Goal: Task Accomplishment & Management: Use online tool/utility

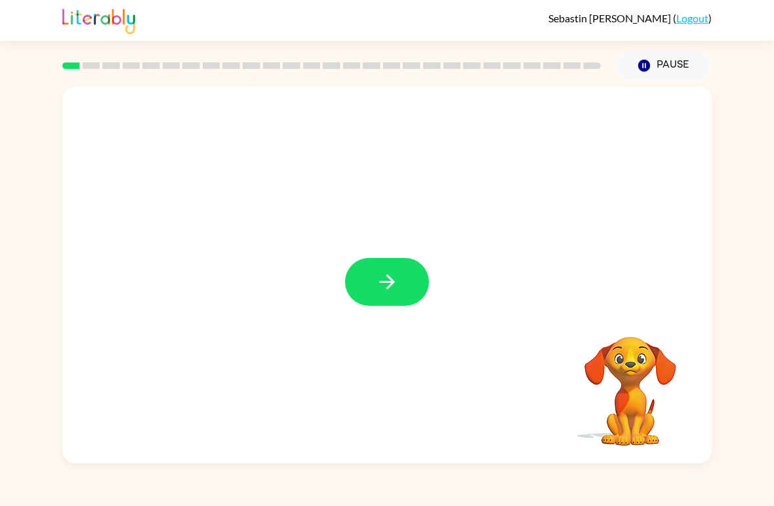
click at [371, 250] on div at bounding box center [386, 275] width 649 height 377
click at [392, 247] on div at bounding box center [386, 275] width 649 height 377
click at [365, 282] on button "button" at bounding box center [387, 282] width 84 height 48
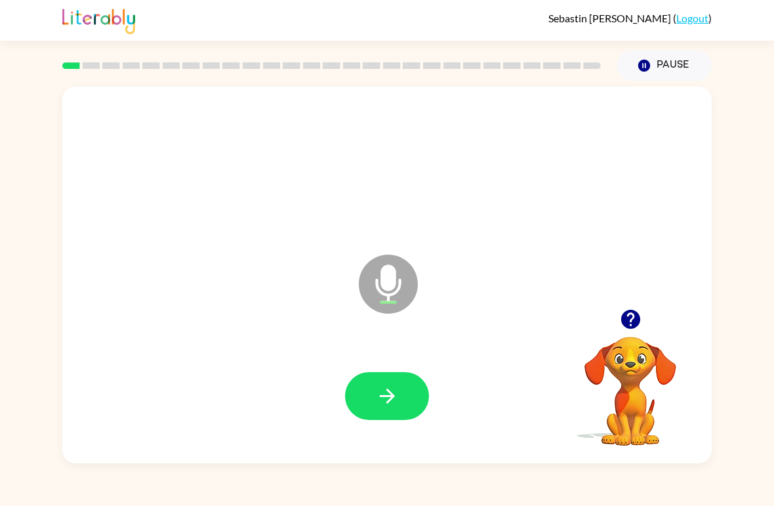
click at [417, 376] on button "button" at bounding box center [387, 396] width 84 height 48
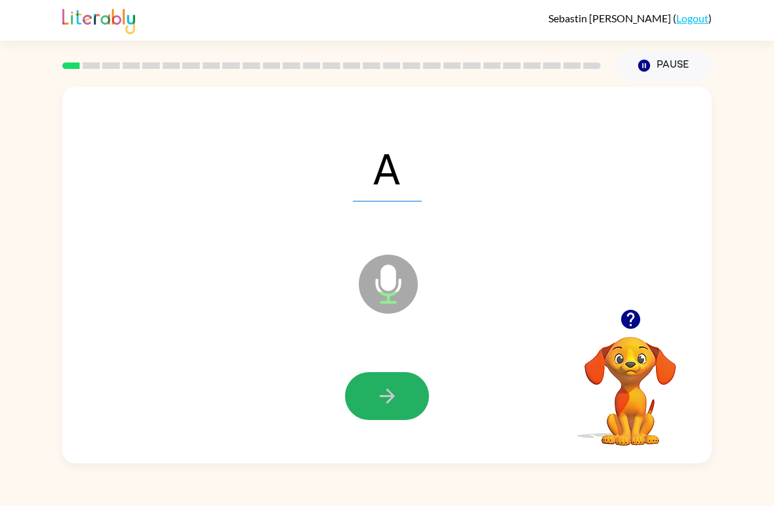
click at [384, 382] on button "button" at bounding box center [387, 396] width 84 height 48
click at [392, 394] on icon "button" at bounding box center [386, 395] width 15 height 15
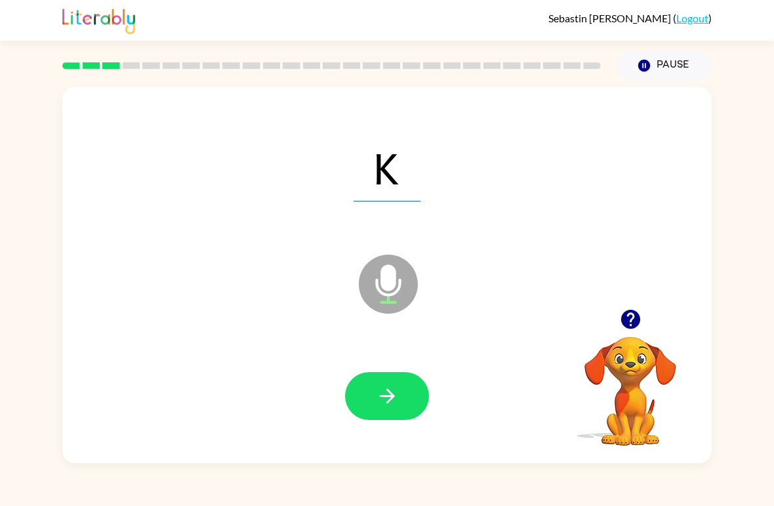
click at [388, 400] on icon "button" at bounding box center [387, 395] width 23 height 23
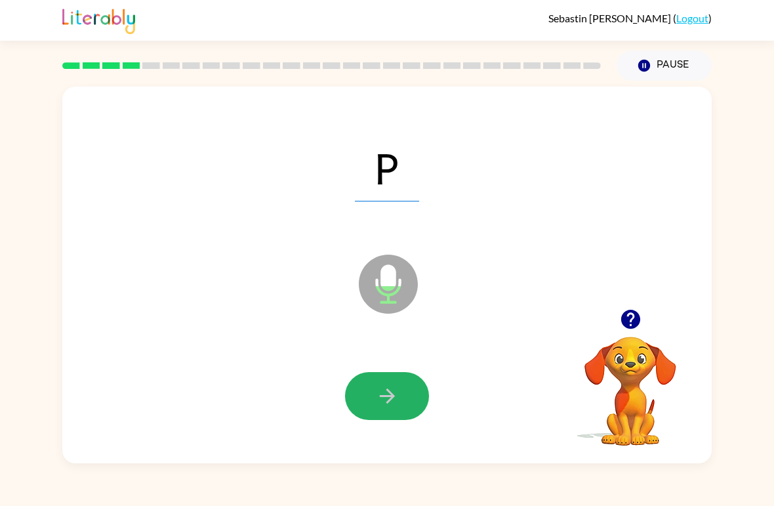
click at [393, 401] on icon "button" at bounding box center [387, 395] width 23 height 23
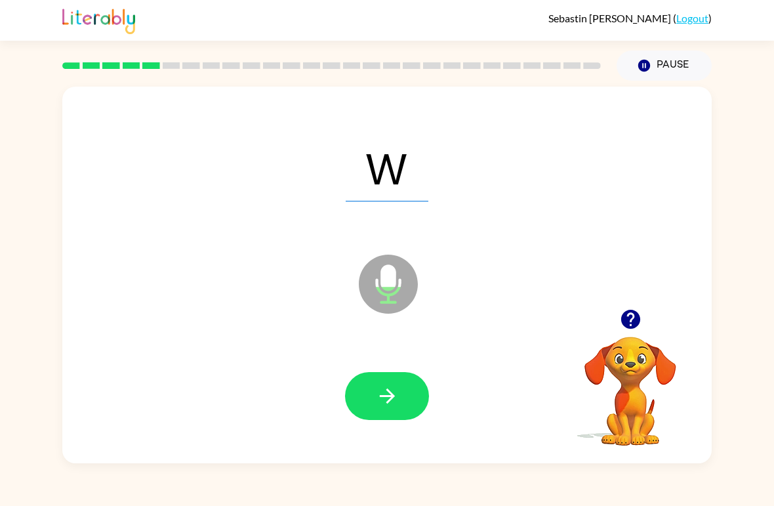
click at [400, 394] on button "button" at bounding box center [387, 396] width 84 height 48
click at [402, 394] on button "button" at bounding box center [387, 396] width 84 height 48
click at [393, 398] on icon "button" at bounding box center [386, 395] width 15 height 15
click at [373, 391] on button "button" at bounding box center [387, 396] width 84 height 48
click at [428, 397] on button "button" at bounding box center [387, 396] width 84 height 48
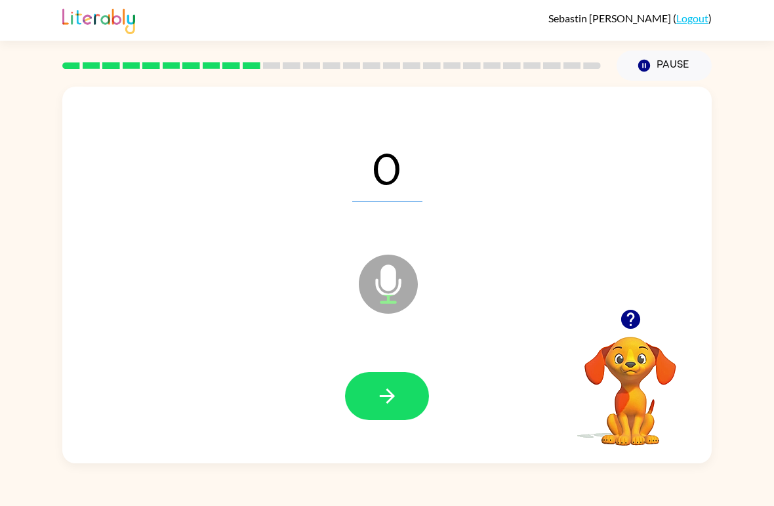
click at [406, 397] on button "button" at bounding box center [387, 396] width 84 height 48
click at [393, 393] on icon "button" at bounding box center [387, 395] width 23 height 23
click at [397, 394] on icon "button" at bounding box center [387, 395] width 23 height 23
click at [372, 392] on button "button" at bounding box center [387, 396] width 84 height 48
click at [409, 414] on button "button" at bounding box center [387, 396] width 84 height 48
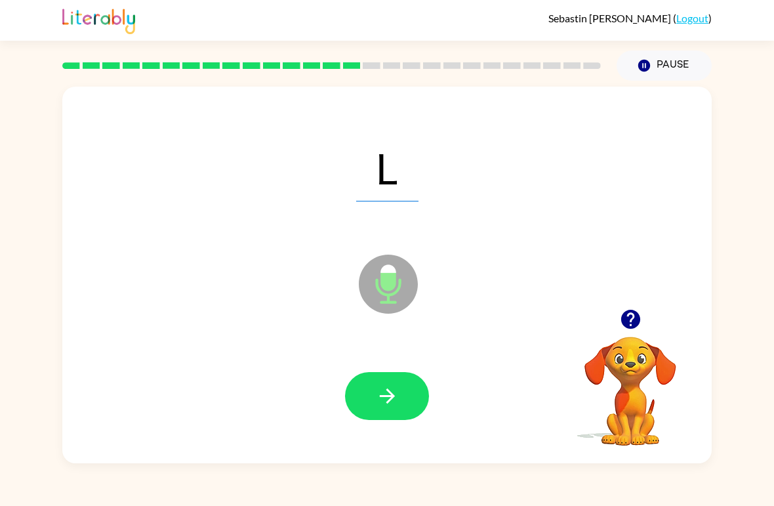
click at [410, 384] on button "button" at bounding box center [387, 396] width 84 height 48
click at [405, 409] on button "button" at bounding box center [387, 396] width 84 height 48
click at [401, 400] on button "button" at bounding box center [387, 396] width 84 height 48
click at [394, 380] on button "button" at bounding box center [387, 396] width 84 height 48
click at [400, 374] on button "button" at bounding box center [387, 396] width 84 height 48
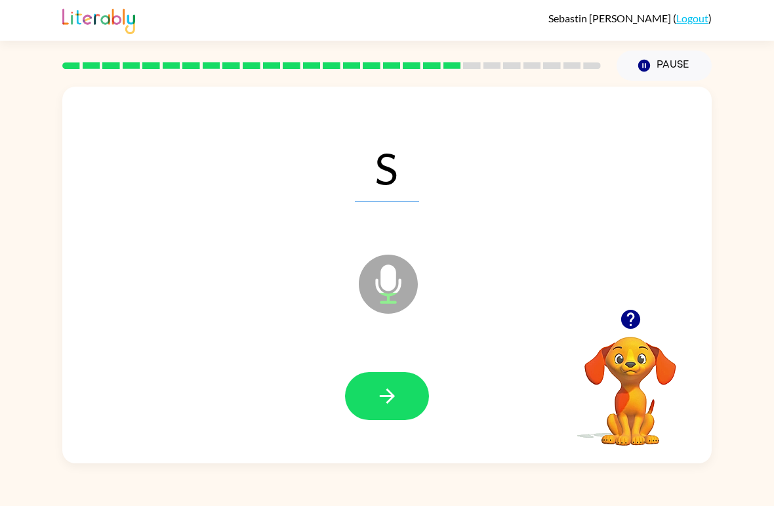
click at [400, 395] on button "button" at bounding box center [387, 396] width 84 height 48
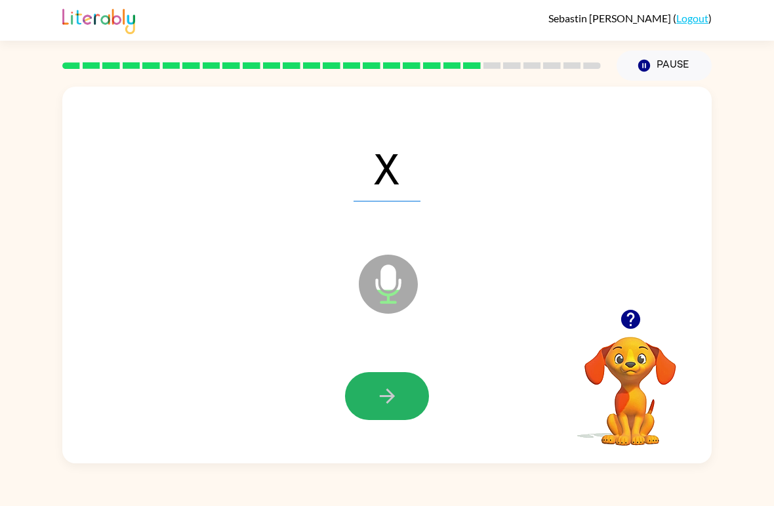
click at [413, 398] on button "button" at bounding box center [387, 396] width 84 height 48
click at [408, 403] on button "button" at bounding box center [387, 396] width 84 height 48
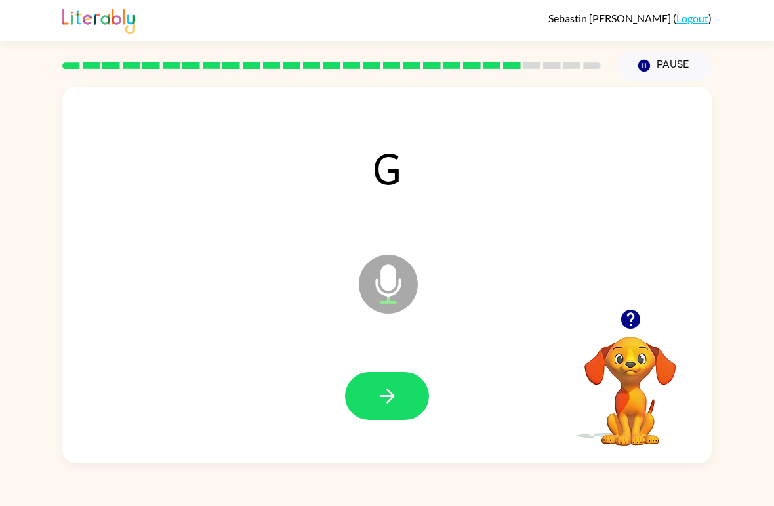
click at [387, 392] on icon "button" at bounding box center [387, 395] width 23 height 23
click at [406, 413] on button "button" at bounding box center [387, 396] width 84 height 48
click at [407, 389] on button "button" at bounding box center [387, 396] width 84 height 48
click at [388, 385] on icon "button" at bounding box center [387, 395] width 23 height 23
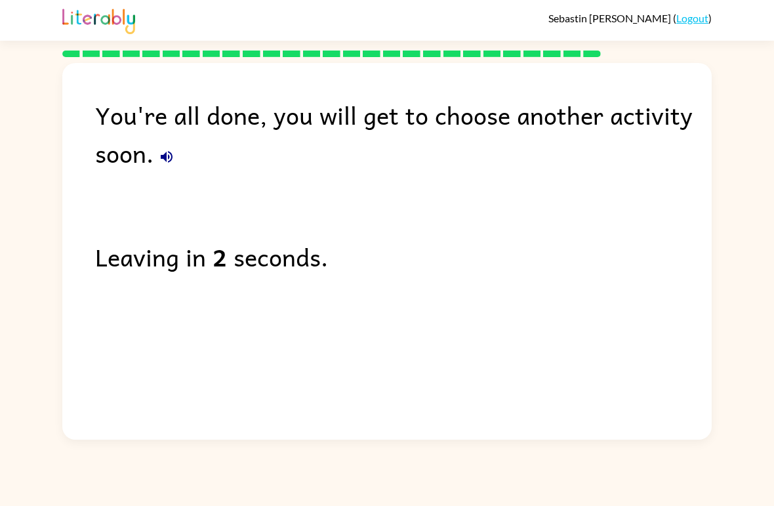
click at [685, 14] on link "Logout" at bounding box center [692, 18] width 32 height 12
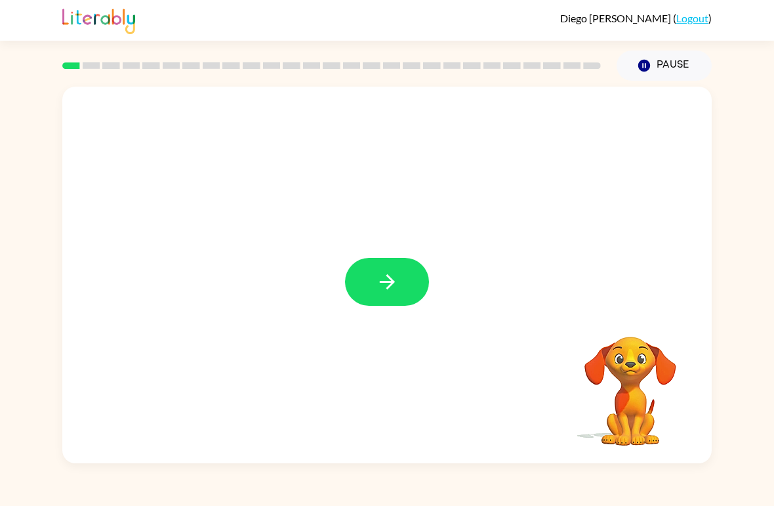
click at [383, 283] on icon "button" at bounding box center [386, 281] width 15 height 15
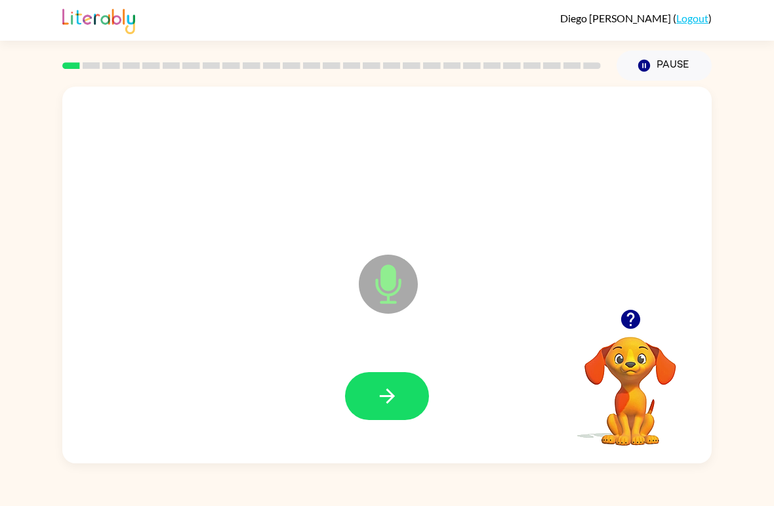
click at [390, 392] on icon "button" at bounding box center [386, 395] width 15 height 15
click at [388, 401] on icon "button" at bounding box center [386, 395] width 15 height 15
click at [380, 391] on icon "button" at bounding box center [387, 395] width 23 height 23
click at [380, 394] on icon "button" at bounding box center [387, 395] width 23 height 23
click at [391, 410] on button "button" at bounding box center [387, 396] width 84 height 48
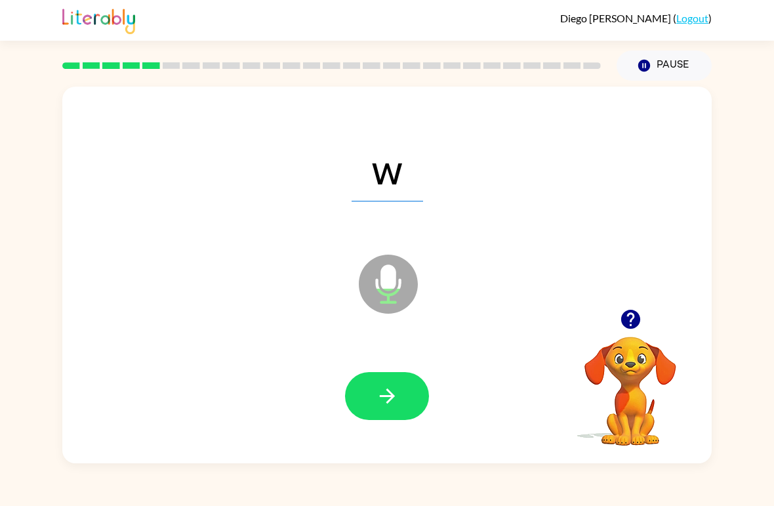
click at [384, 400] on icon "button" at bounding box center [387, 395] width 23 height 23
click at [400, 397] on button "button" at bounding box center [387, 396] width 84 height 48
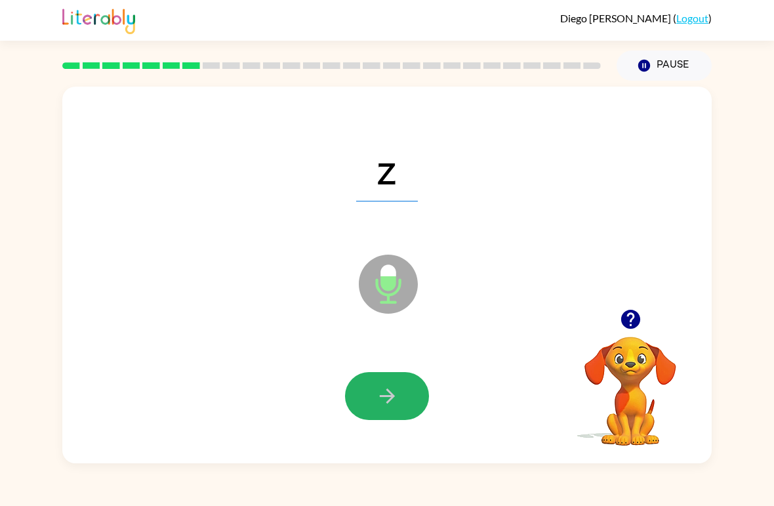
click at [394, 404] on icon "button" at bounding box center [387, 395] width 23 height 23
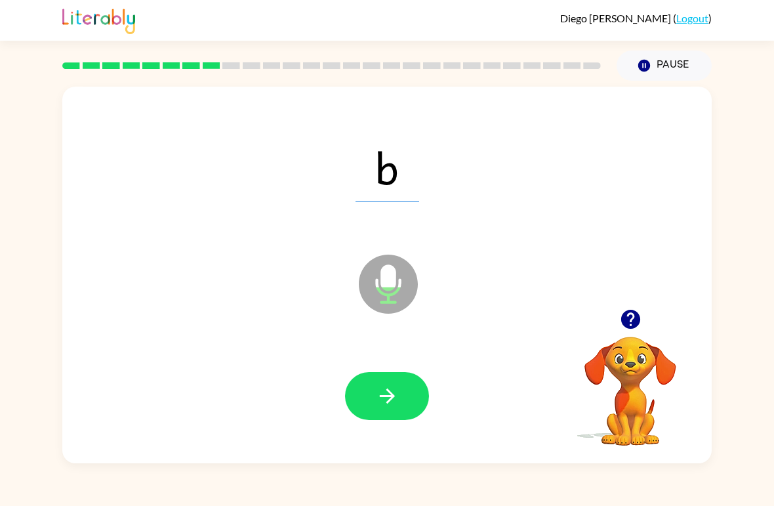
click at [407, 397] on button "button" at bounding box center [387, 396] width 84 height 48
click at [388, 384] on button "button" at bounding box center [387, 396] width 84 height 48
click at [371, 412] on button "button" at bounding box center [387, 396] width 84 height 48
click at [398, 394] on icon "button" at bounding box center [387, 395] width 23 height 23
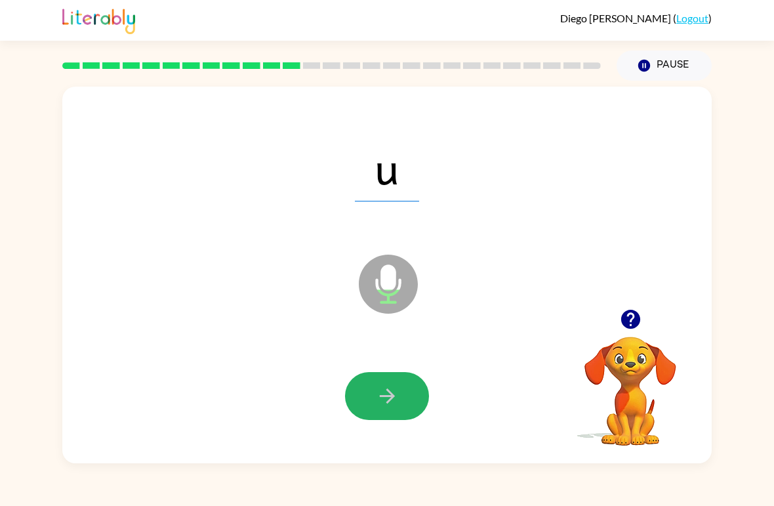
click at [395, 420] on button "button" at bounding box center [387, 396] width 84 height 48
click at [384, 407] on icon "button" at bounding box center [387, 395] width 23 height 23
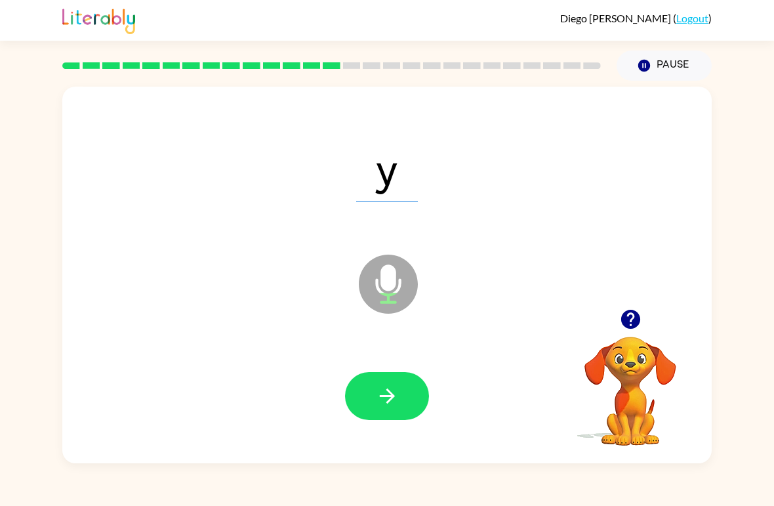
click at [455, 448] on div at bounding box center [386, 396] width 623 height 108
click at [396, 400] on icon "button" at bounding box center [387, 395] width 23 height 23
click at [408, 391] on button "button" at bounding box center [387, 396] width 84 height 48
click at [428, 423] on div at bounding box center [386, 396] width 623 height 108
click at [390, 401] on icon "button" at bounding box center [386, 395] width 15 height 15
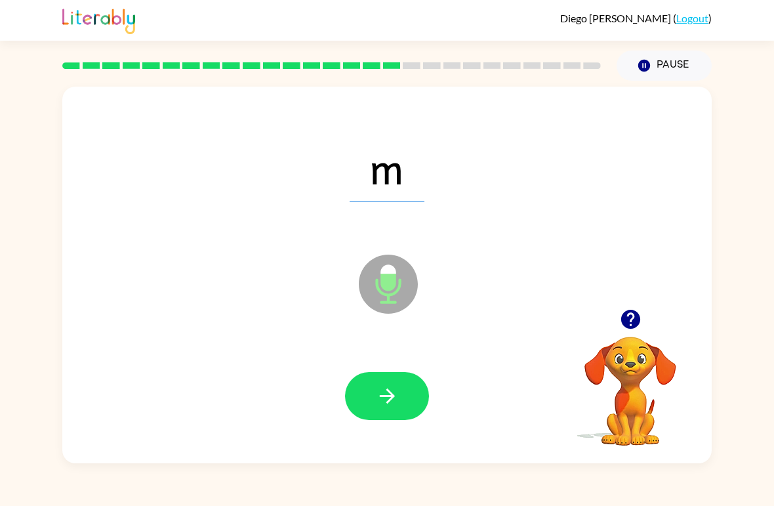
click at [357, 398] on button "button" at bounding box center [387, 396] width 84 height 48
click at [370, 399] on button "button" at bounding box center [387, 396] width 84 height 48
click at [397, 395] on icon "button" at bounding box center [387, 395] width 23 height 23
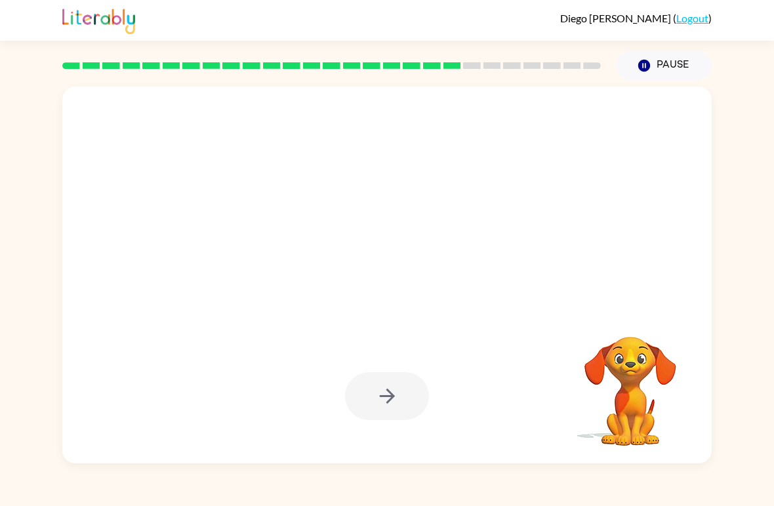
click at [364, 403] on div at bounding box center [387, 396] width 84 height 48
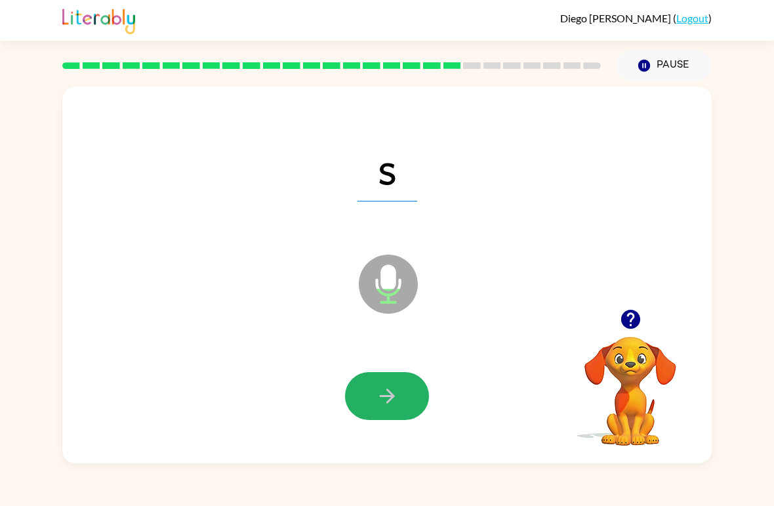
click at [402, 398] on button "button" at bounding box center [387, 396] width 84 height 48
click at [399, 397] on button "button" at bounding box center [387, 396] width 84 height 48
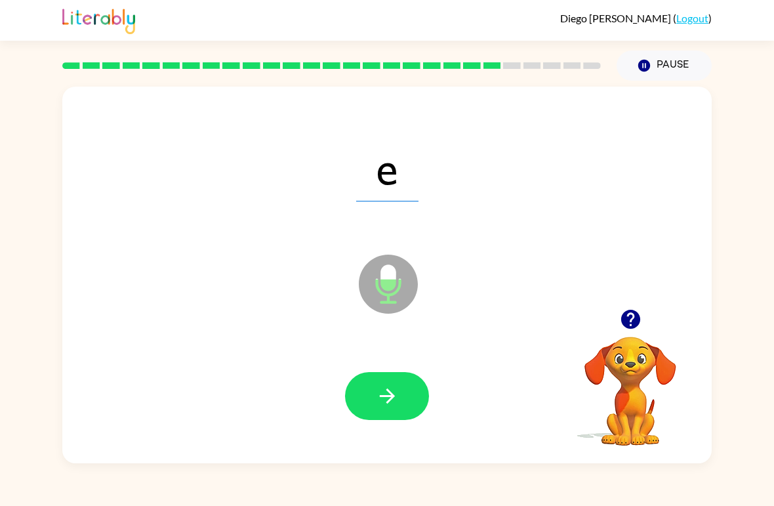
click at [401, 403] on button "button" at bounding box center [387, 396] width 84 height 48
click at [394, 383] on button "button" at bounding box center [387, 396] width 84 height 48
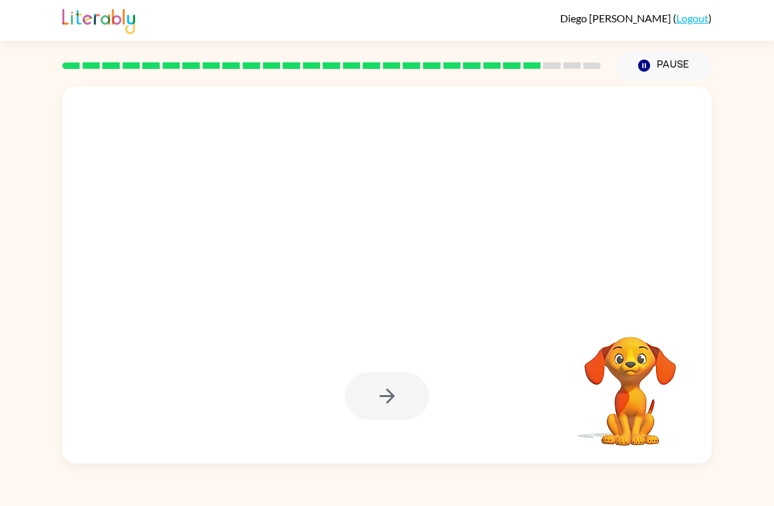
click at [394, 387] on div at bounding box center [387, 396] width 84 height 48
click at [404, 389] on div at bounding box center [387, 396] width 84 height 48
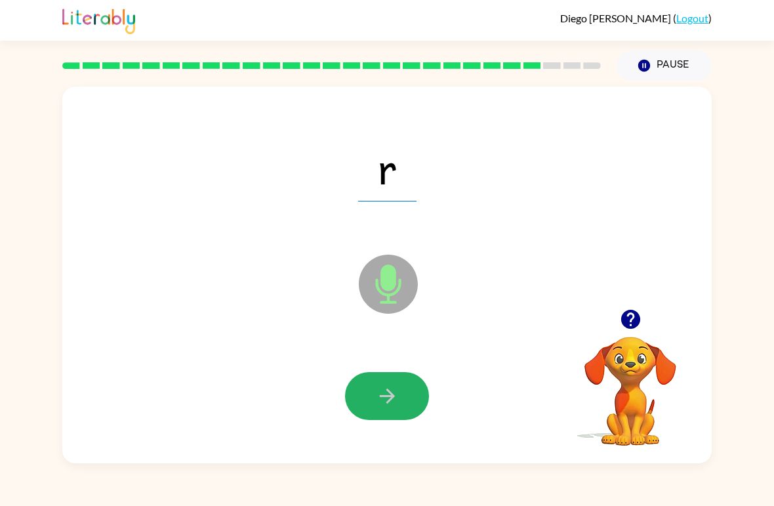
click at [405, 398] on button "button" at bounding box center [387, 396] width 84 height 48
click at [372, 402] on button "button" at bounding box center [387, 396] width 84 height 48
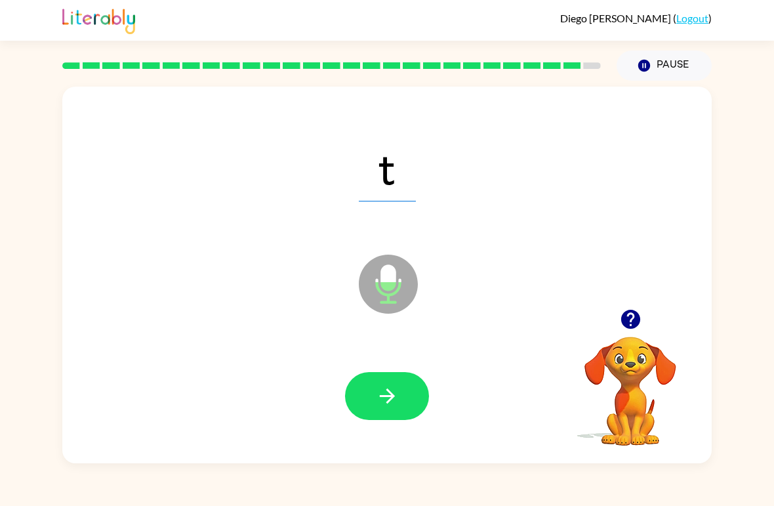
click at [417, 399] on button "button" at bounding box center [387, 396] width 84 height 48
